Goal: Navigation & Orientation: Find specific page/section

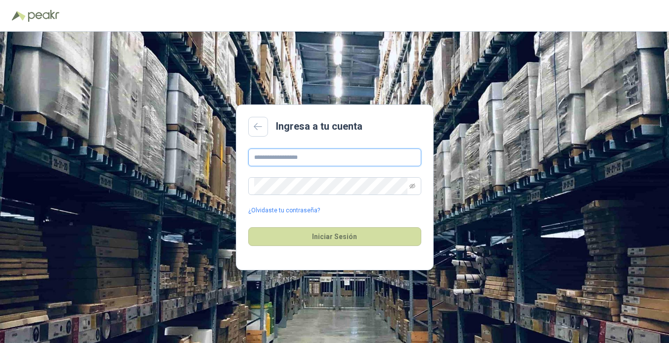
click at [275, 158] on input "text" at bounding box center [334, 157] width 173 height 18
type input "**********"
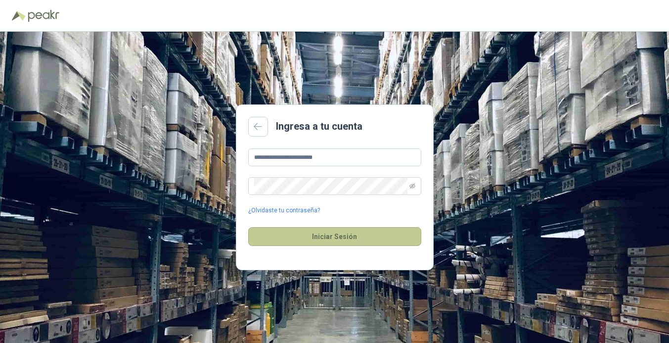
click at [319, 229] on button "Iniciar Sesión" at bounding box center [334, 236] width 173 height 19
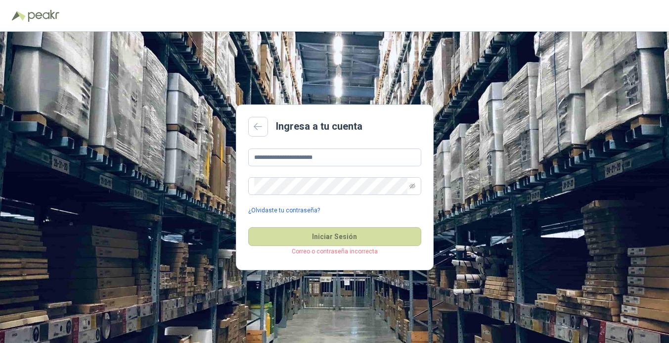
click at [293, 212] on link "¿Olvidaste tu contraseña?" at bounding box center [284, 210] width 72 height 9
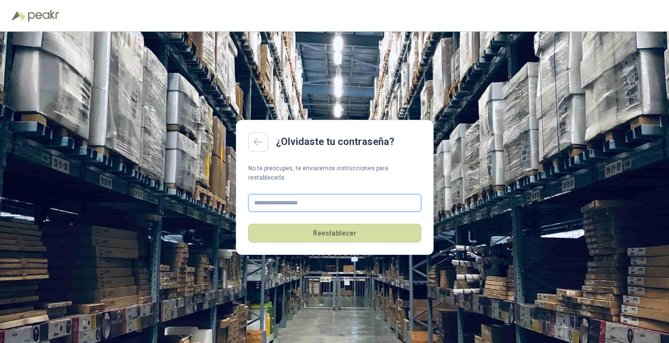
click at [266, 195] on input "text" at bounding box center [334, 203] width 173 height 18
type input "**********"
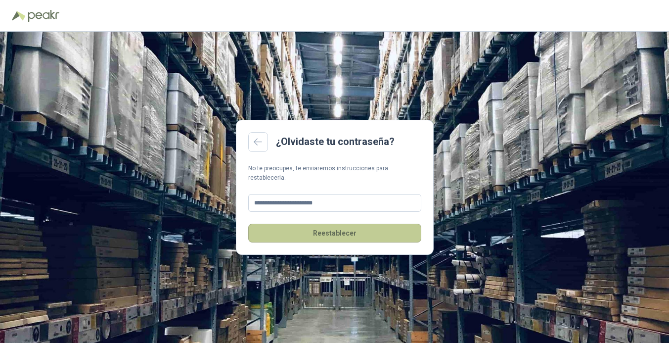
click at [331, 229] on button "Reestablecer" at bounding box center [334, 233] width 173 height 19
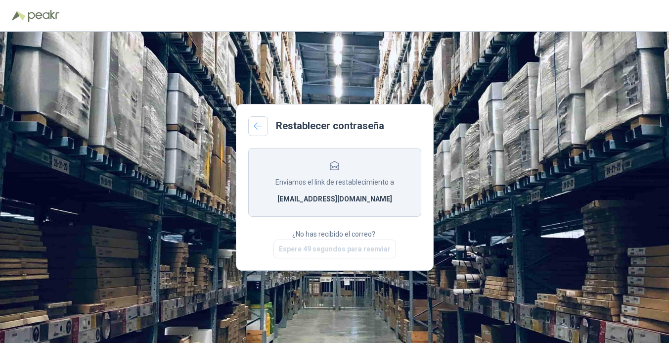
click at [260, 131] on link at bounding box center [258, 126] width 20 height 20
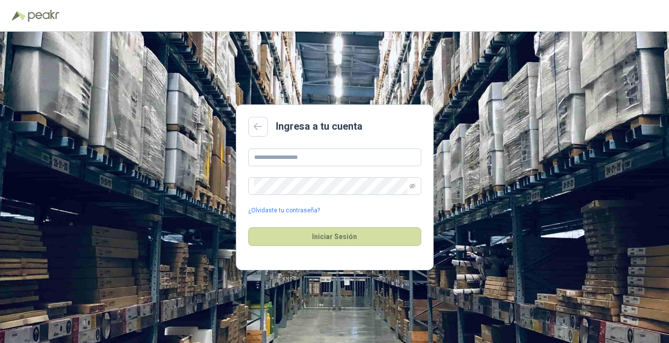
click at [260, 131] on link at bounding box center [258, 127] width 20 height 20
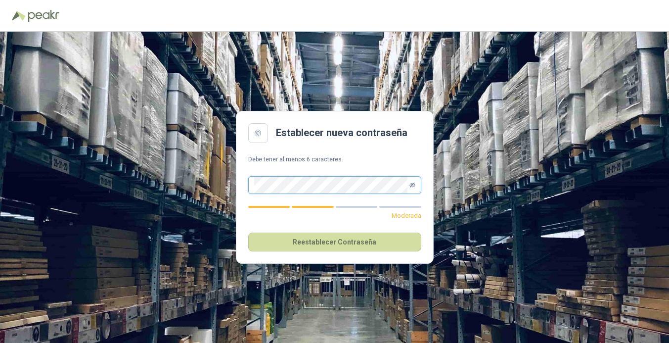
click at [414, 185] on icon "eye-invisible" at bounding box center [413, 184] width 6 height 5
click at [414, 185] on icon "eye" at bounding box center [413, 184] width 6 height 4
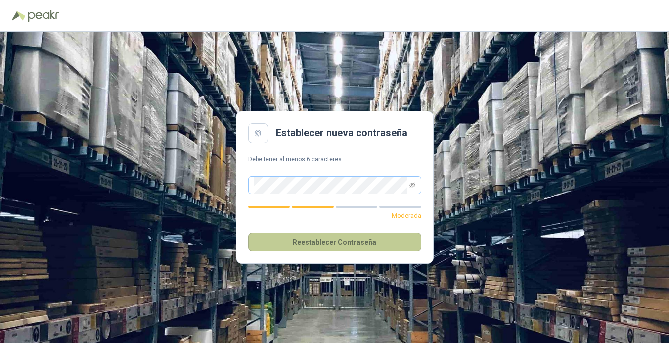
click at [337, 242] on button "Reestablecer Contraseña" at bounding box center [334, 241] width 173 height 19
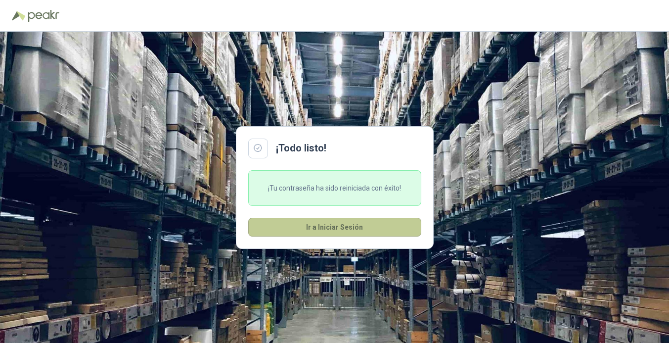
click at [335, 226] on button "Ir a Iniciar Sesión" at bounding box center [334, 227] width 173 height 19
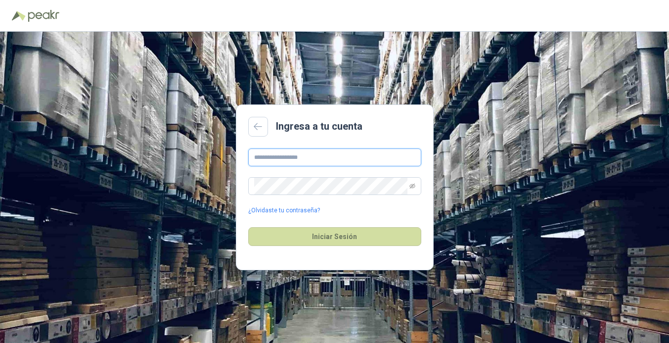
click at [267, 158] on input "text" at bounding box center [334, 157] width 173 height 18
type input "**********"
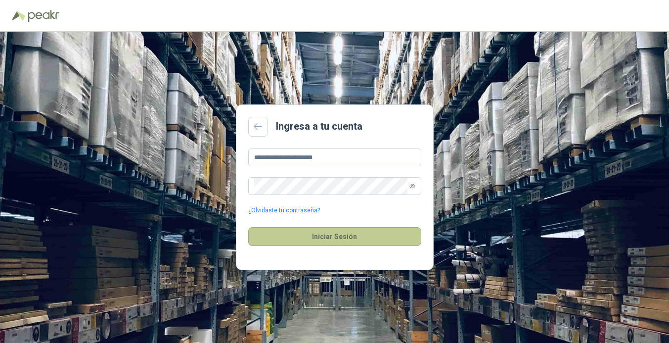
click at [334, 234] on button "Iniciar Sesión" at bounding box center [334, 236] width 173 height 19
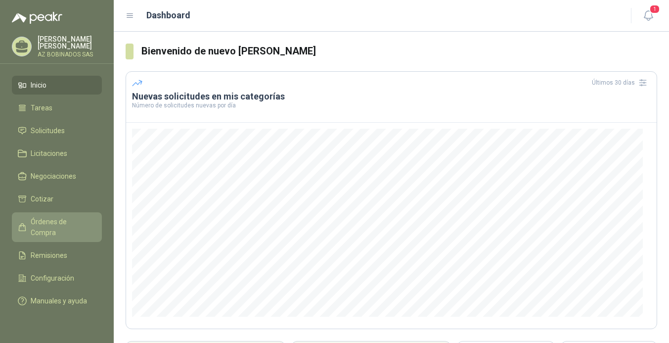
click at [67, 219] on span "Órdenes de Compra" at bounding box center [62, 227] width 62 height 22
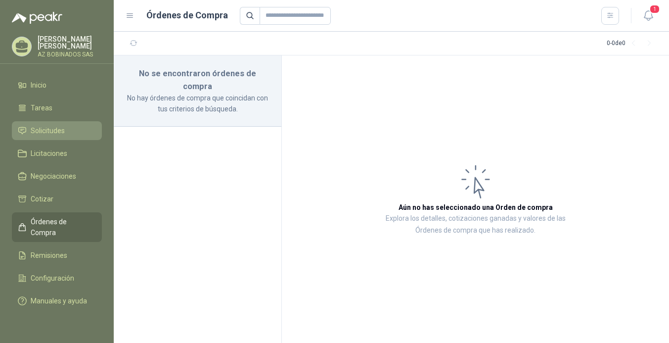
click at [40, 132] on span "Solicitudes" at bounding box center [48, 130] width 34 height 11
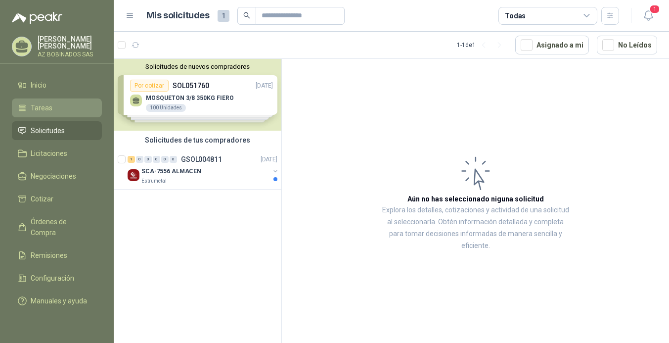
click at [41, 108] on span "Tareas" at bounding box center [42, 107] width 22 height 11
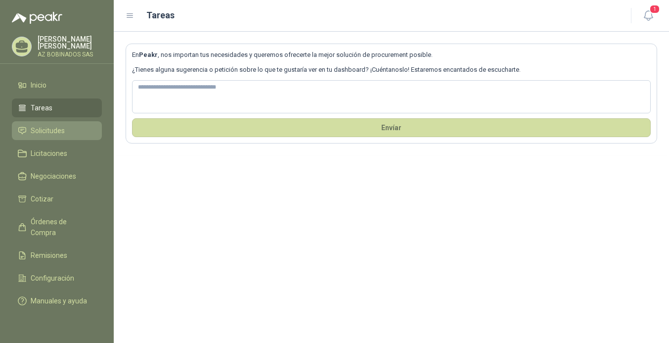
click at [41, 131] on span "Solicitudes" at bounding box center [48, 130] width 34 height 11
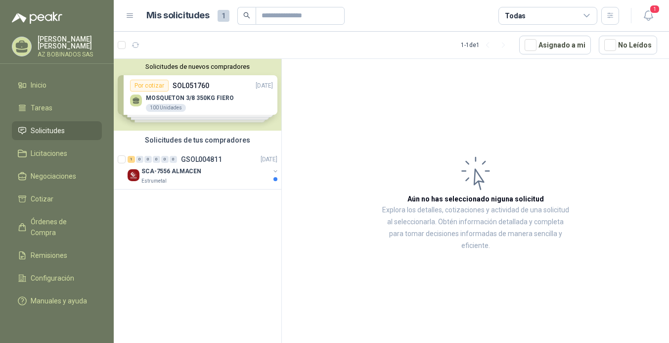
click at [230, 114] on div "Solicitudes de nuevos compradores Por cotizar SOL051760 [DATE] MOSQUETON 3/8 35…" at bounding box center [198, 95] width 168 height 72
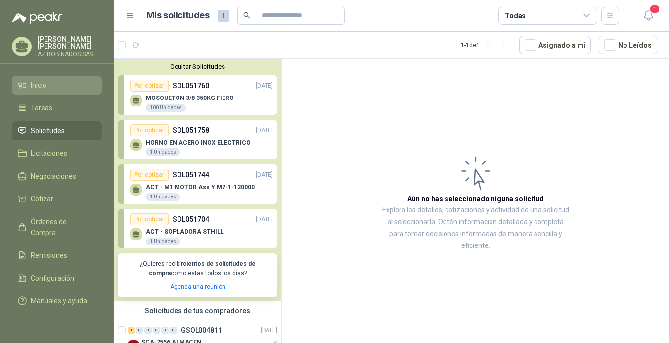
click at [41, 84] on span "Inicio" at bounding box center [39, 85] width 16 height 11
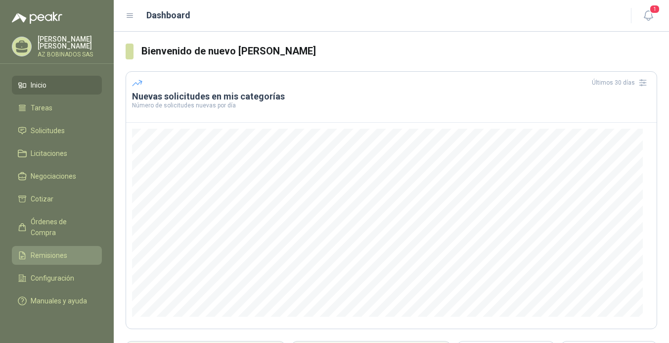
click at [47, 250] on span "Remisiones" at bounding box center [49, 255] width 37 height 11
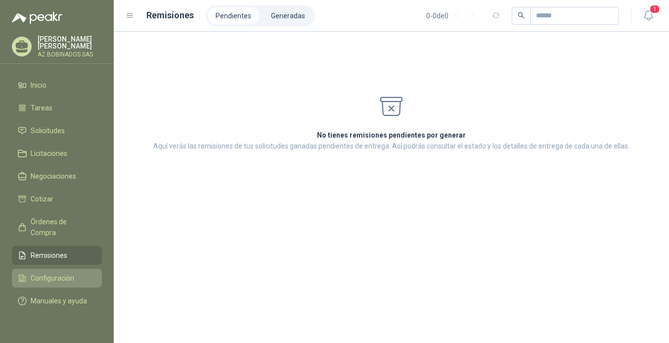
click at [47, 273] on span "Configuración" at bounding box center [53, 278] width 44 height 11
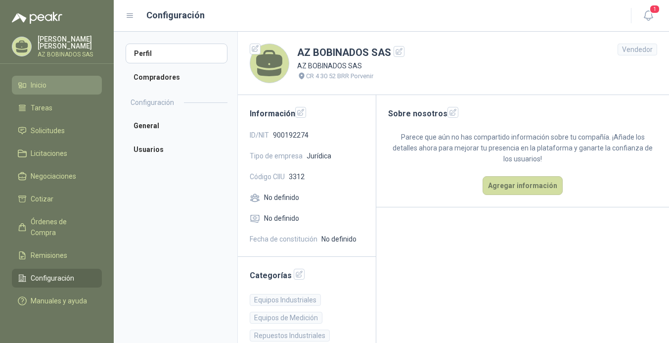
click at [41, 83] on span "Inicio" at bounding box center [39, 85] width 16 height 11
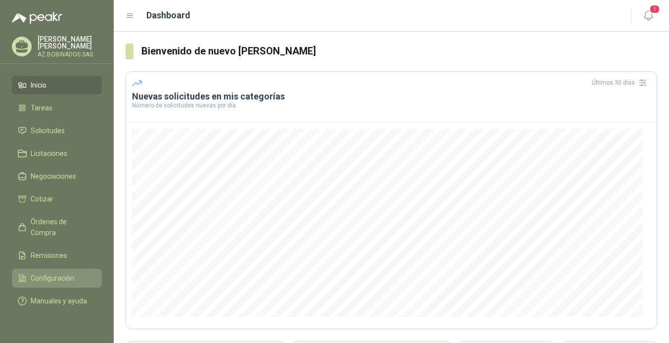
click at [58, 273] on span "Configuración" at bounding box center [53, 278] width 44 height 11
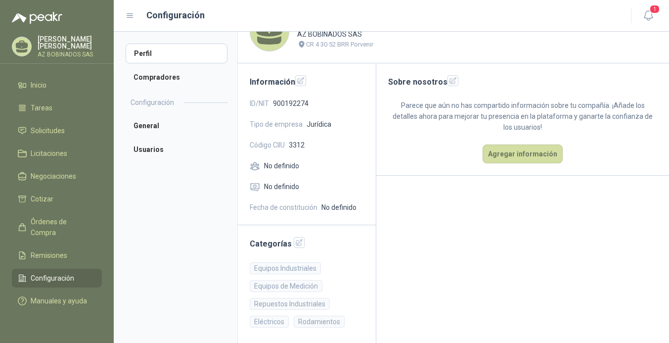
scroll to position [34, 0]
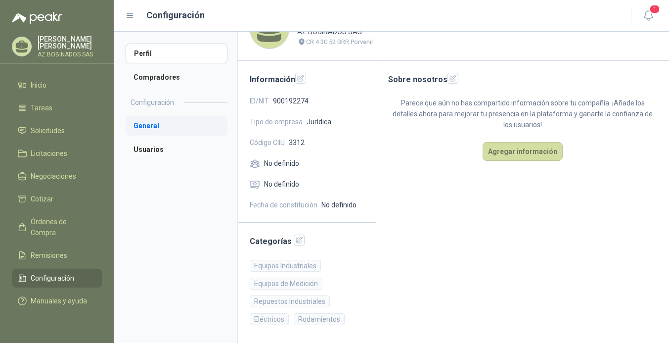
click at [135, 126] on li "General" at bounding box center [177, 126] width 102 height 20
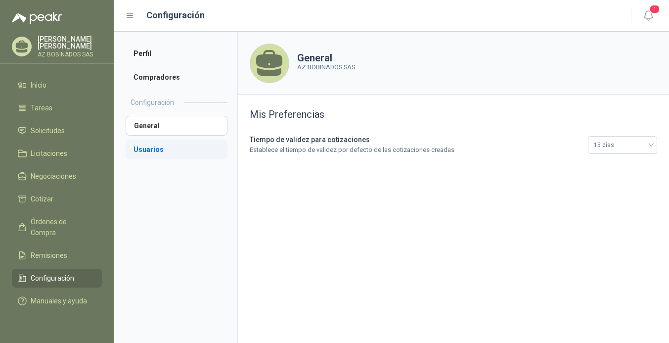
click at [142, 145] on li "Usuarios" at bounding box center [177, 149] width 102 height 20
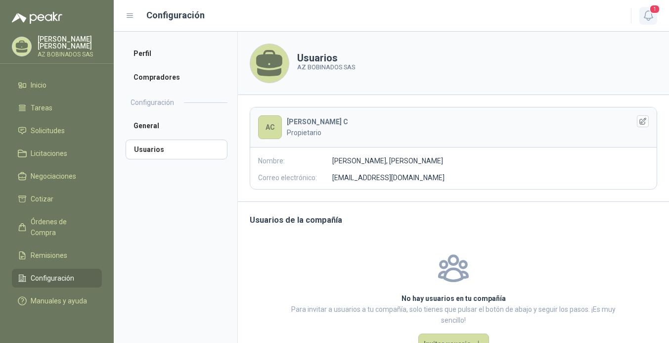
click at [646, 14] on icon "button" at bounding box center [648, 15] width 12 height 12
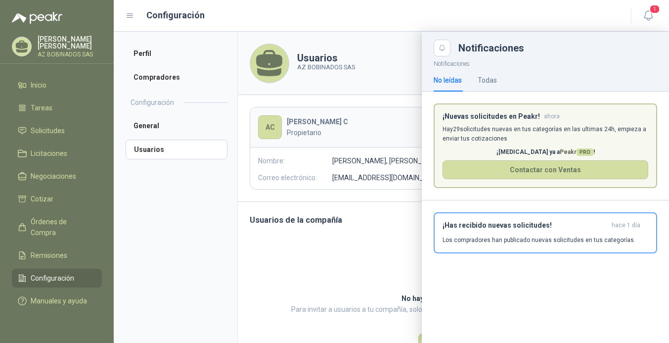
click at [324, 16] on div "Configuración" at bounding box center [373, 15] width 494 height 14
click at [340, 271] on div at bounding box center [391, 187] width 555 height 311
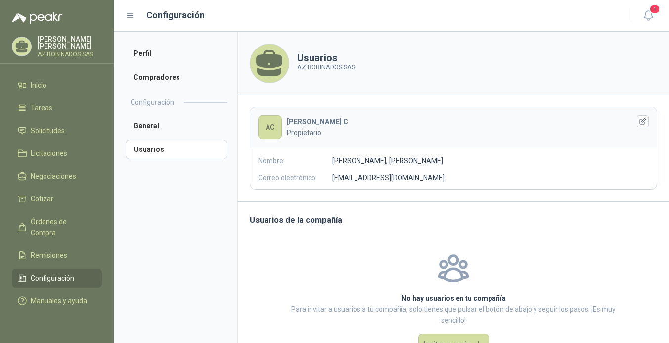
drag, startPoint x: 650, startPoint y: 11, endPoint x: 156, endPoint y: 208, distance: 531.9
click at [156, 208] on aside "Perfil Compradores Configuración General Usuarios" at bounding box center [176, 187] width 124 height 311
click at [41, 195] on span "Cotizar" at bounding box center [42, 198] width 23 height 11
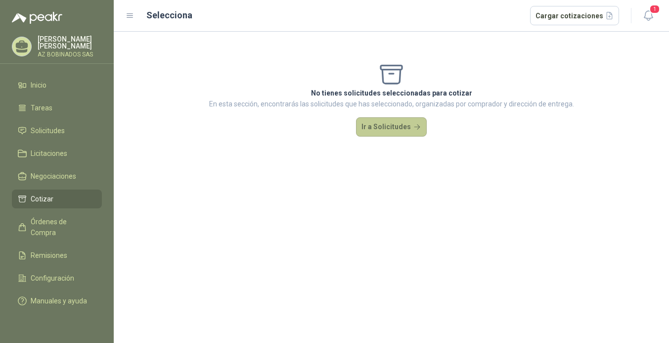
click at [391, 123] on button "Ir a Solicitudes" at bounding box center [391, 127] width 71 height 20
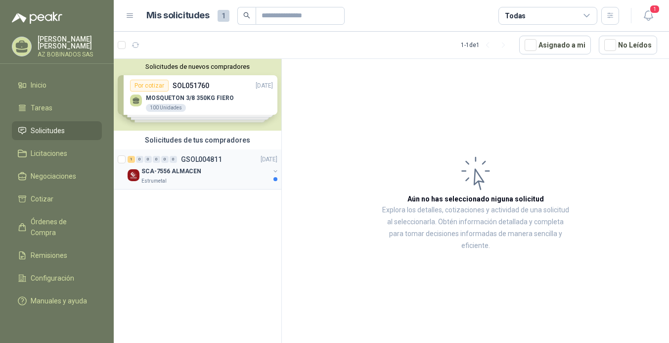
click at [172, 173] on p "SCA-7556 ALMACEN" at bounding box center [171, 171] width 60 height 9
